Goal: Information Seeking & Learning: Find specific fact

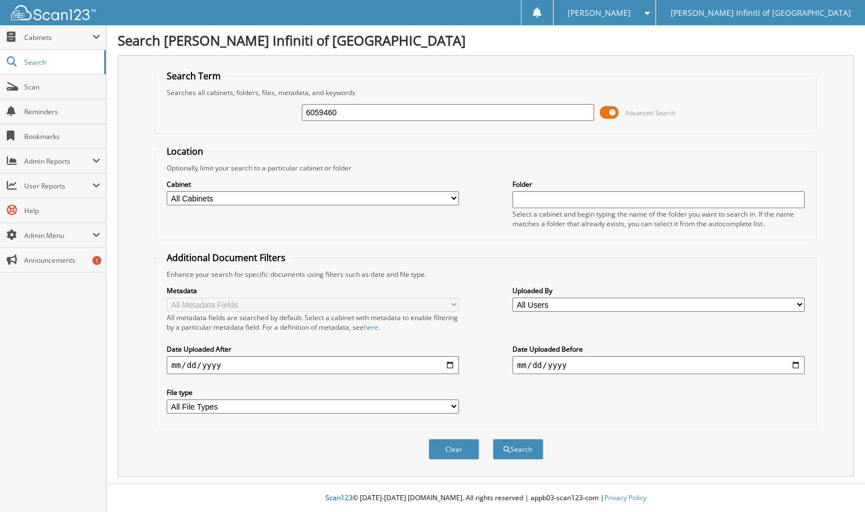
type input "6059460"
click at [493, 439] on button "Search" at bounding box center [518, 449] width 51 height 21
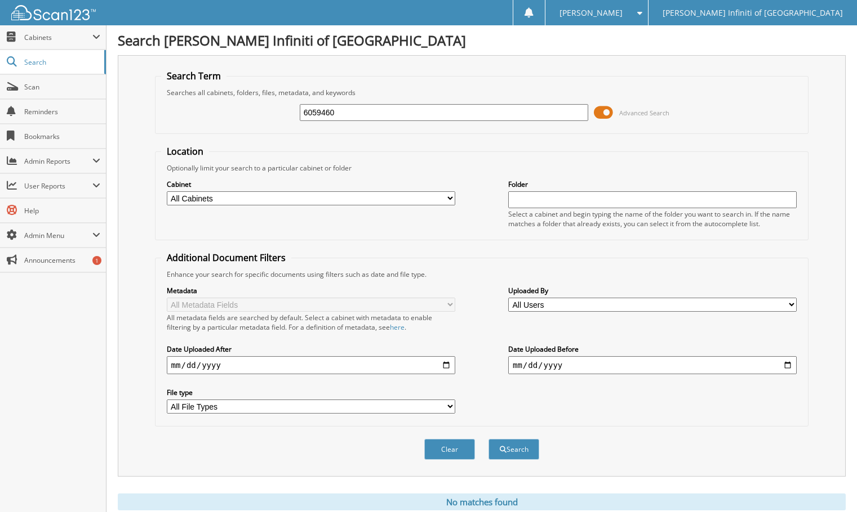
click at [362, 108] on input "6059460" at bounding box center [444, 112] width 288 height 17
type input "6059155"
click at [488, 439] on button "Search" at bounding box center [513, 449] width 51 height 21
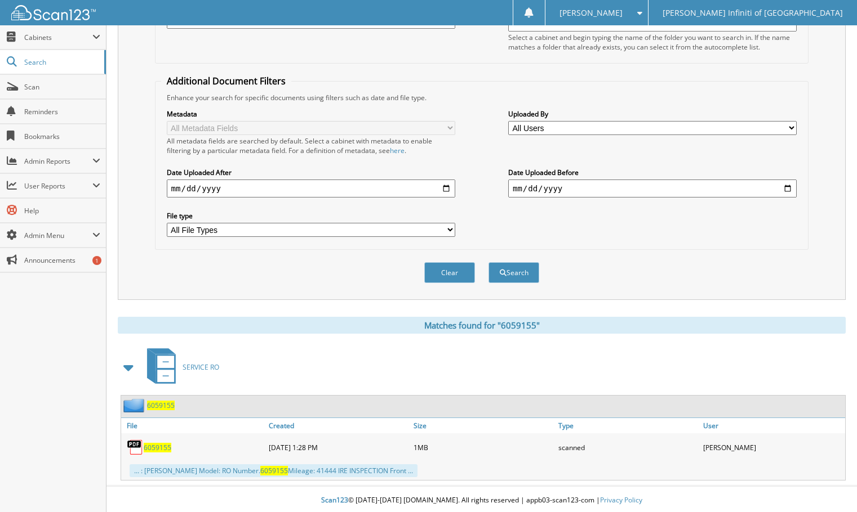
scroll to position [180, 0]
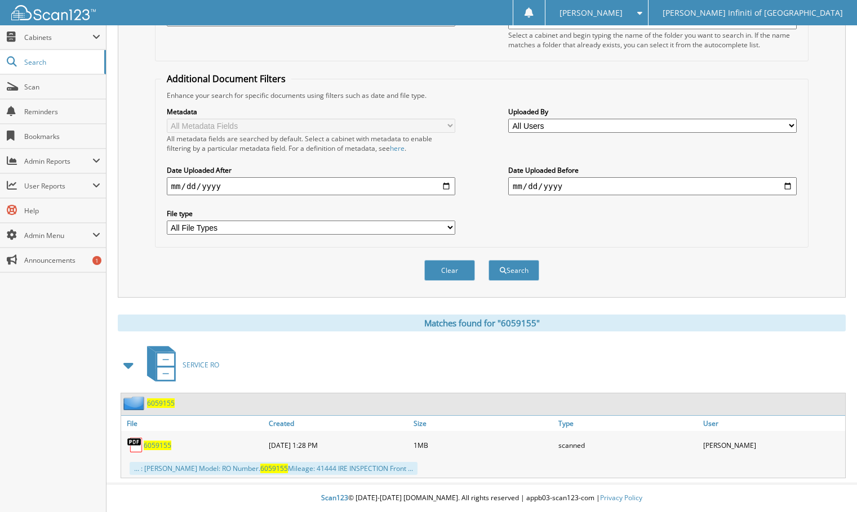
click at [156, 444] on span "6059155" at bounding box center [158, 446] width 28 height 10
